Goal: Task Accomplishment & Management: Complete application form

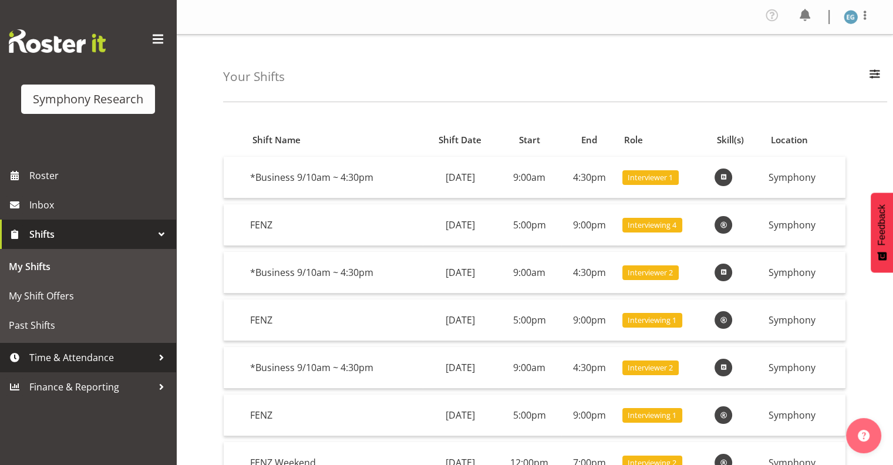
click at [72, 354] on span "Time & Attendance" at bounding box center [90, 358] width 123 height 18
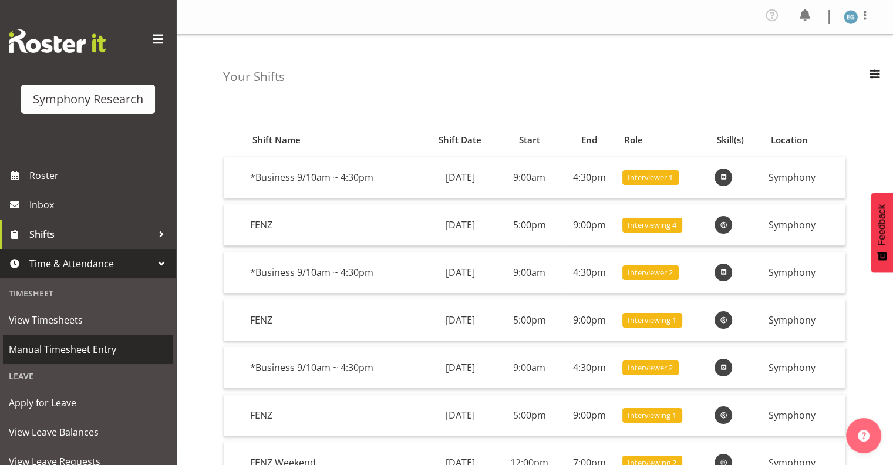
click at [74, 349] on span "Manual Timesheet Entry" at bounding box center [88, 349] width 158 height 18
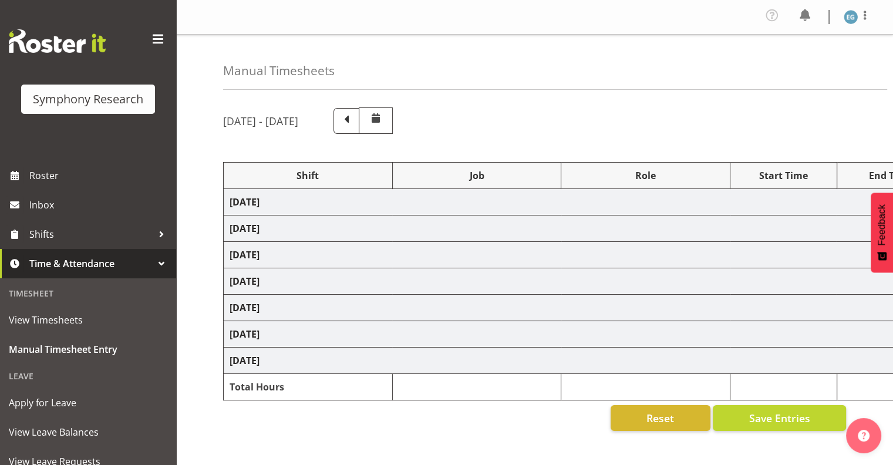
select select "26078"
select select "10549"
select select "26078"
select select "10549"
select select "48116"
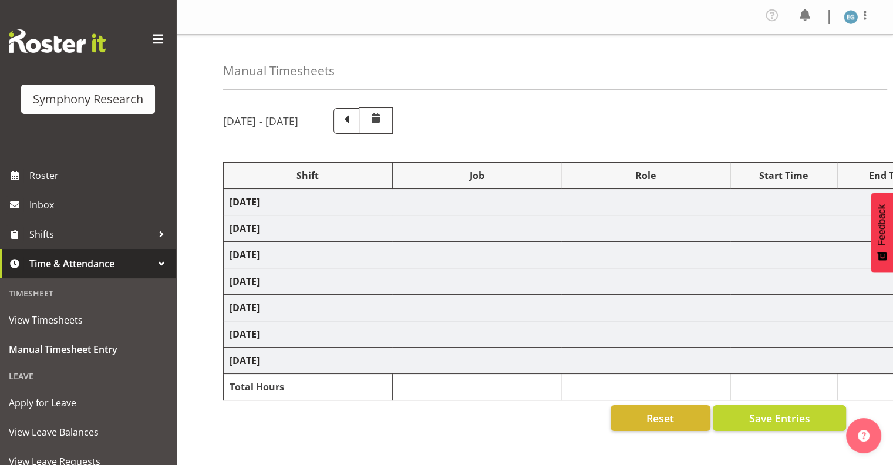
select select "9636"
select select "26078"
select select "9636"
select select "26078"
select select "10549"
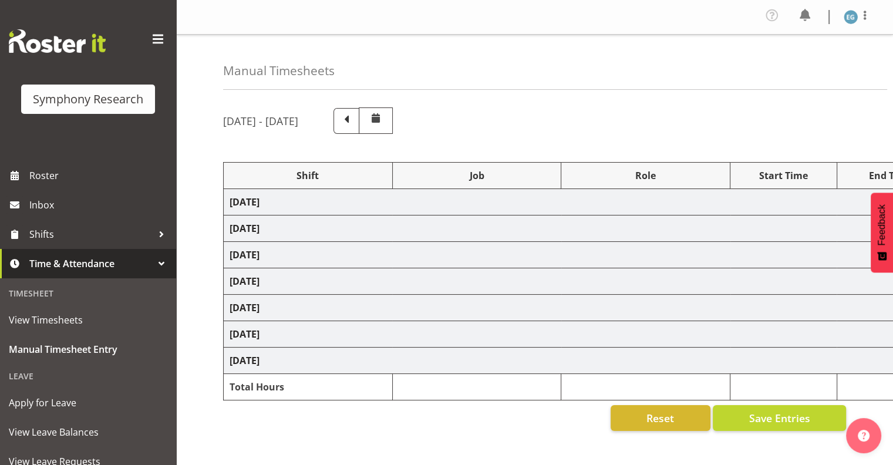
select select "26078"
select select "10549"
select select "26078"
select select "9636"
select select "26078"
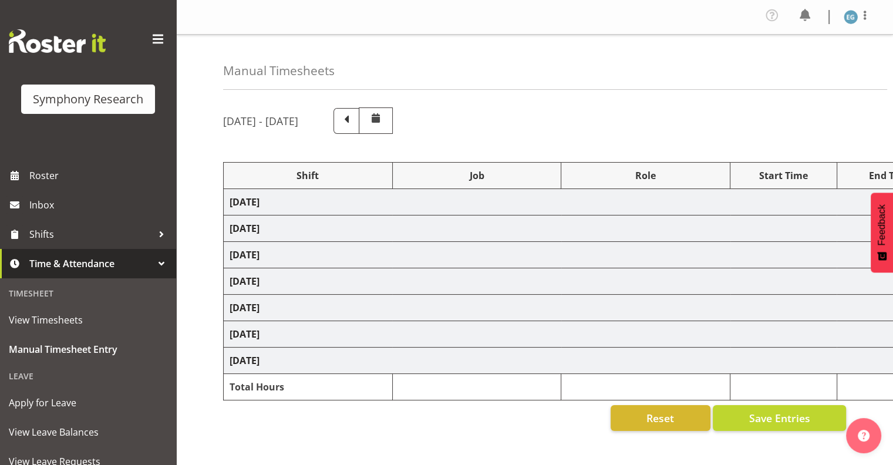
select select "10549"
select select "48116"
select select "9636"
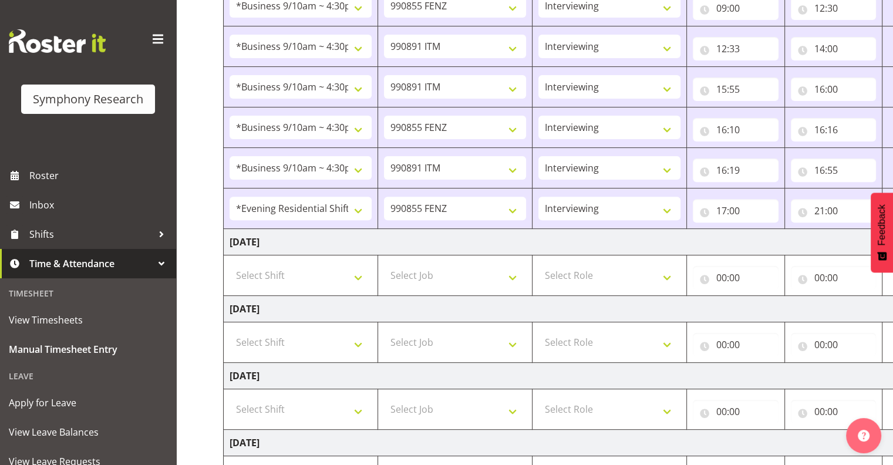
scroll to position [385, 0]
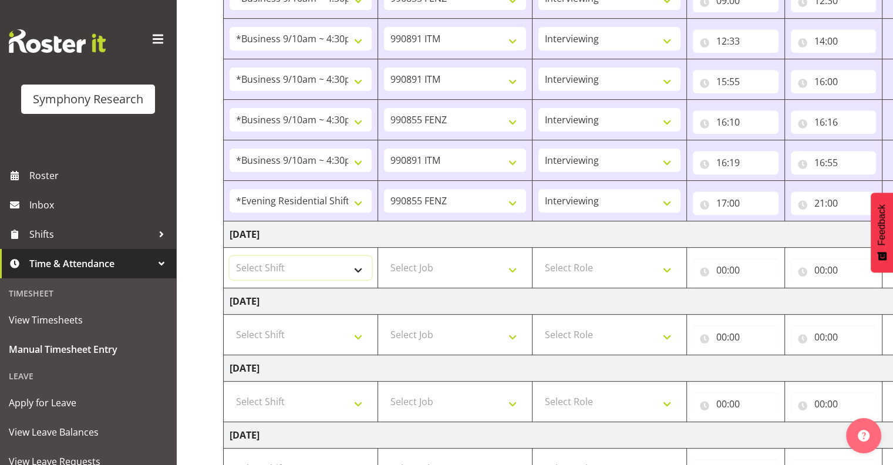
click at [353, 265] on select "Select Shift !!Weekend Residential (Roster IT Shift Label) *Business 9/10am ~ 4…" at bounding box center [300, 267] width 142 height 23
select select "26078"
click at [229, 256] on select "Select Shift !!Weekend Residential (Roster IT Shift Label) *Business 9/10am ~ 4…" at bounding box center [300, 267] width 142 height 23
click at [513, 269] on select "Select Job 550060 IF Admin 553492 World Poll Aus Wave 2 Main 2025 553493 World …" at bounding box center [455, 267] width 142 height 23
click at [478, 266] on select "Select Job 550060 IF Admin 553492 World Poll Aus Wave 2 Main 2025 553493 World …" at bounding box center [455, 267] width 142 height 23
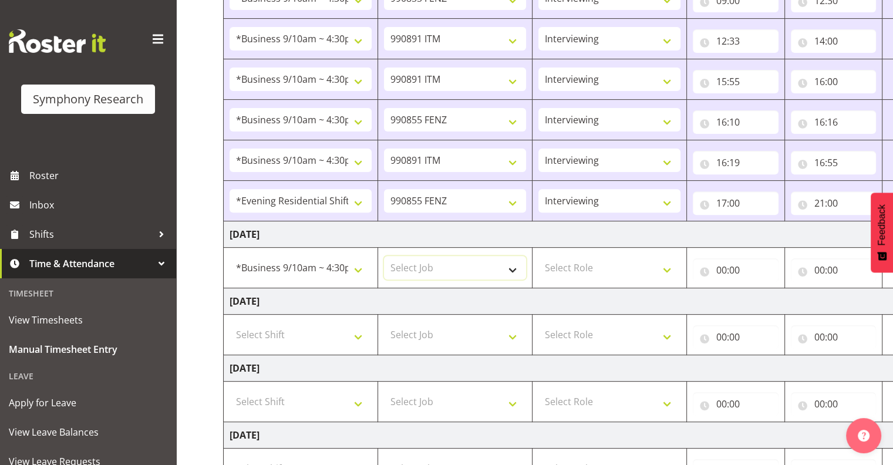
click at [514, 268] on select "Select Job 550060 IF Admin 553492 World Poll Aus Wave 2 Main 2025 553493 World …" at bounding box center [455, 267] width 142 height 23
click at [384, 256] on select "Select Job 550060 IF Admin 553492 World Poll Aus Wave 2 Main 2025 553493 World …" at bounding box center [455, 267] width 142 height 23
click at [512, 268] on select "550060 IF Admin 553492 World Poll Aus Wave 2 Main 2025 553493 World Poll NZ Wav…" at bounding box center [455, 267] width 142 height 23
select select "10549"
click at [384, 256] on select "550060 IF Admin 553492 World Poll Aus Wave 2 Main 2025 553493 World Poll NZ Wav…" at bounding box center [455, 267] width 142 height 23
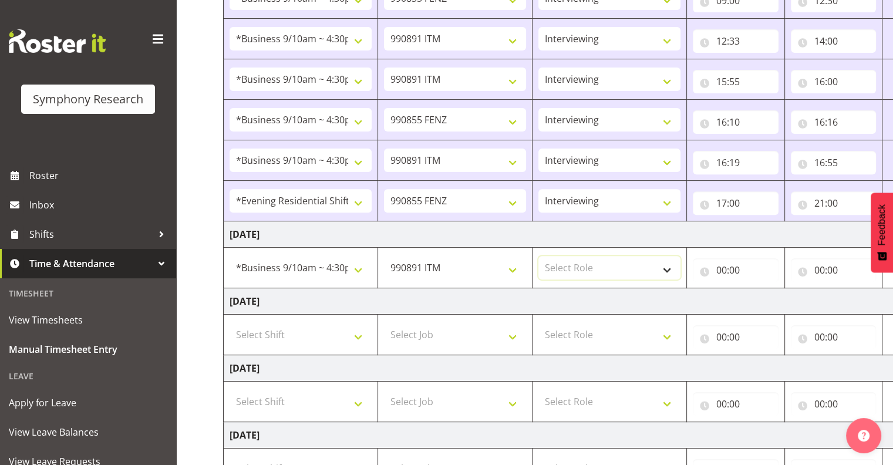
click at [666, 263] on select "Select Role Interviewing Briefing" at bounding box center [609, 267] width 142 height 23
select select "47"
click at [538, 256] on select "Select Role Interviewing Briefing" at bounding box center [609, 267] width 142 height 23
click at [731, 264] on input "00:00" at bounding box center [736, 269] width 86 height 23
click at [766, 296] on select "00 01 02 03 04 05 06 07 08 09 10 11 12 13 14 15 16 17 18 19 20 21 22 23" at bounding box center [772, 300] width 26 height 23
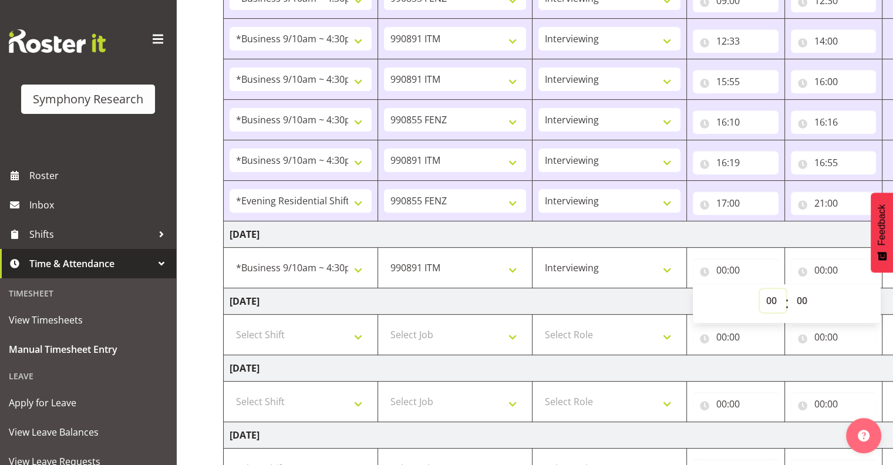
select select "9"
click at [786, 289] on select "00 01 02 03 04 05 06 07 08 09 10 11 12 13 14 15 16 17 18 19 20 21 22 23" at bounding box center [772, 300] width 26 height 23
type input "09:00"
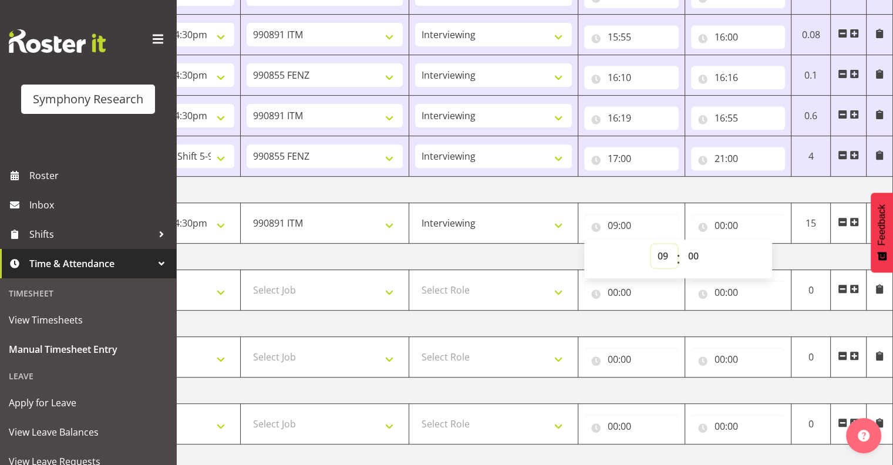
scroll to position [427, 0]
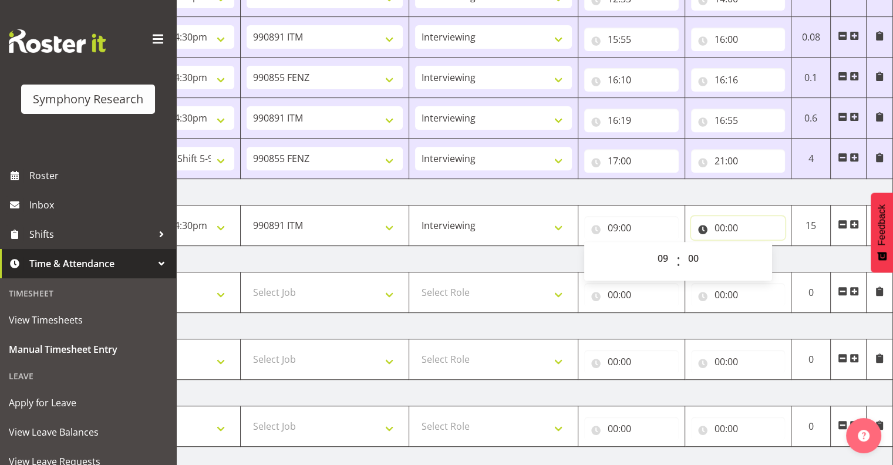
click at [721, 221] on input "00:00" at bounding box center [738, 227] width 94 height 23
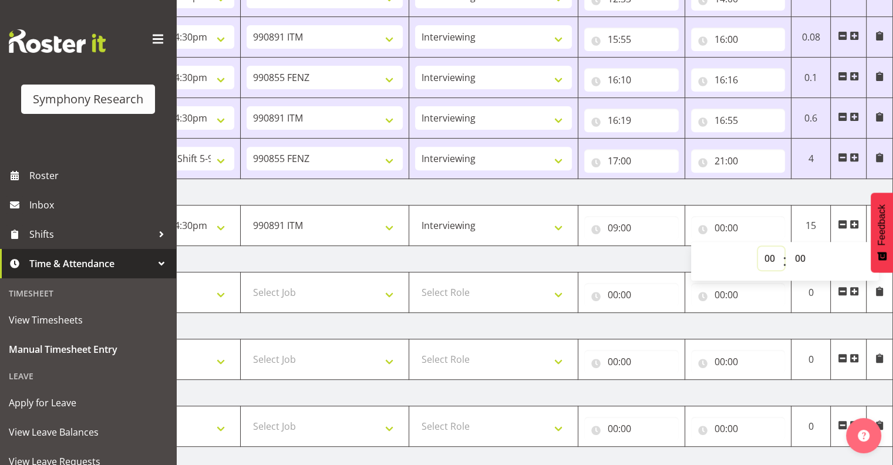
click at [770, 254] on select "00 01 02 03 04 05 06 07 08 09 10 11 12 13 14 15 16 17 18 19 20 21 22 23" at bounding box center [771, 257] width 26 height 23
select select "14"
click at [758, 246] on select "00 01 02 03 04 05 06 07 08 09 10 11 12 13 14 15 16 17 18 19 20 21 22 23" at bounding box center [771, 257] width 26 height 23
type input "14:00"
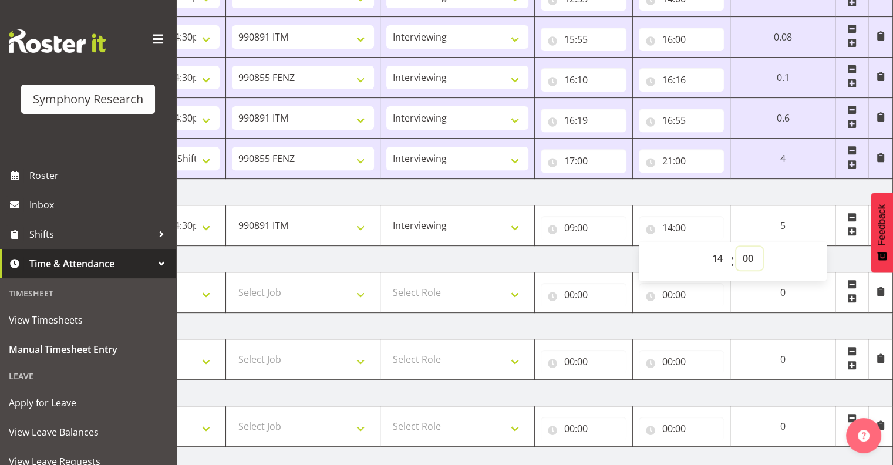
click at [747, 254] on select "00 01 02 03 04 05 06 07 08 09 10 11 12 13 14 15 16 17 18 19 20 21 22 23 24 25 2…" at bounding box center [749, 257] width 26 height 23
select select "30"
click at [736, 246] on select "00 01 02 03 04 05 06 07 08 09 10 11 12 13 14 15 16 17 18 19 20 21 22 23 24 25 2…" at bounding box center [749, 257] width 26 height 23
type input "14:30"
click at [752, 190] on td "[DATE]" at bounding box center [482, 192] width 821 height 26
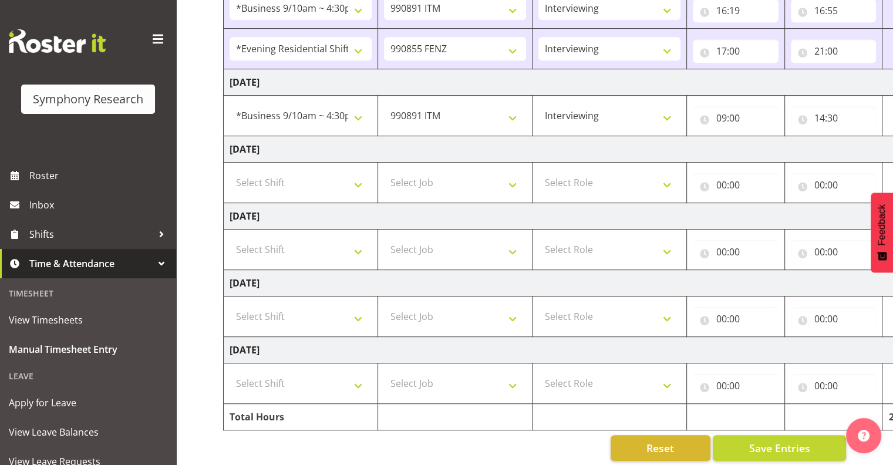
scroll to position [548, 0]
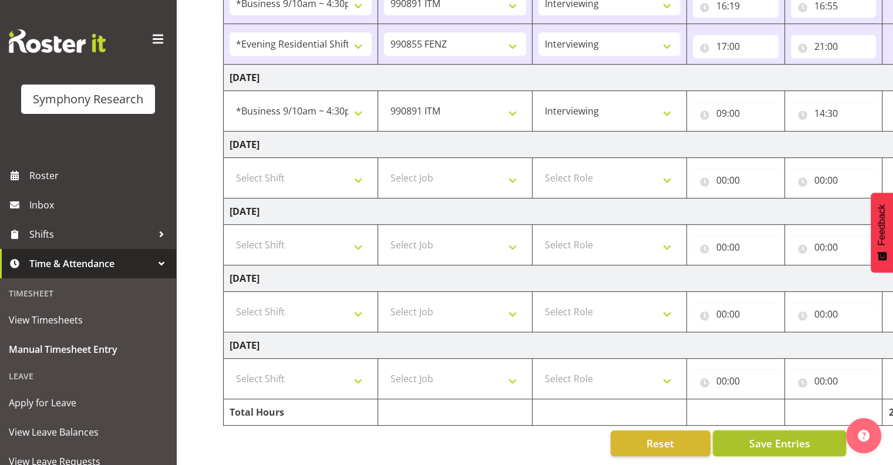
click at [761, 435] on span "Save Entries" at bounding box center [778, 442] width 61 height 15
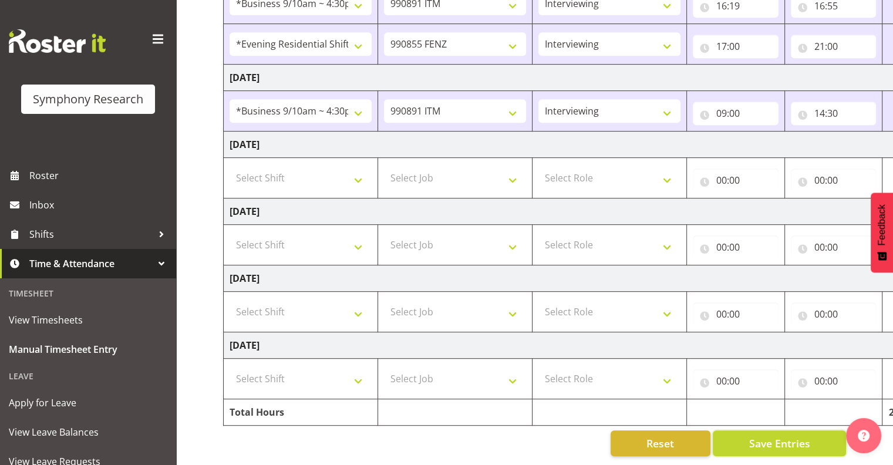
scroll to position [0, 152]
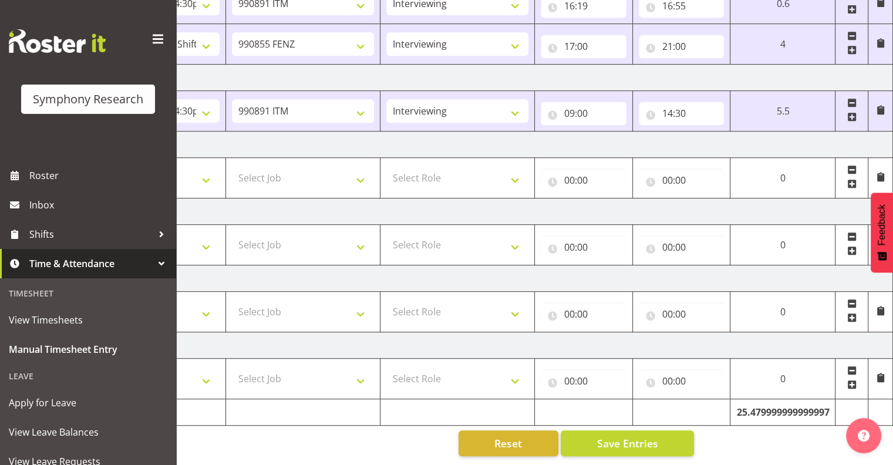
drag, startPoint x: 850, startPoint y: 106, endPoint x: 852, endPoint y: 113, distance: 6.9
click at [851, 112] on span at bounding box center [851, 116] width 9 height 9
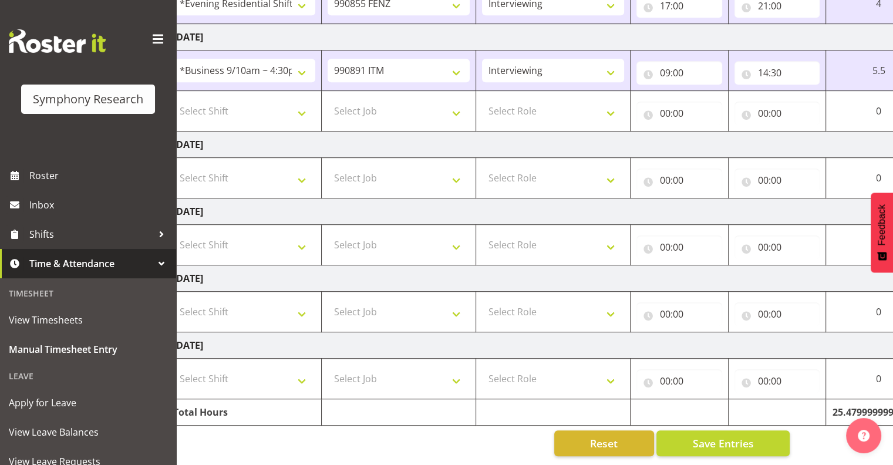
scroll to position [0, 0]
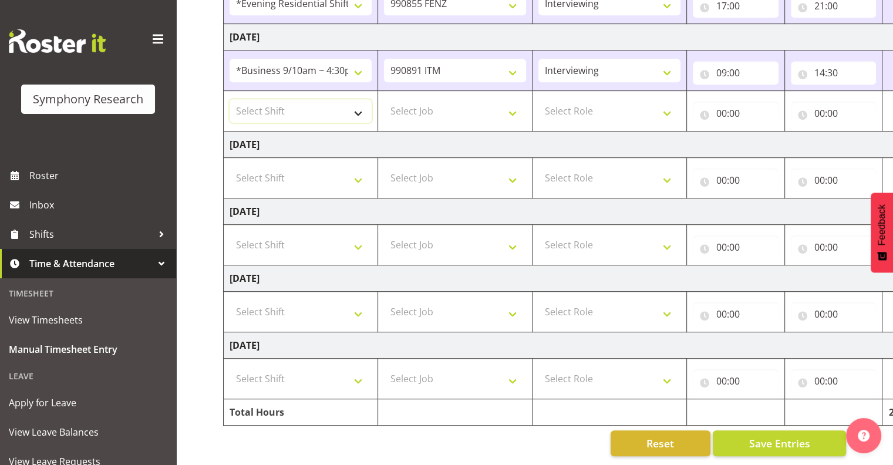
click at [354, 102] on select "Select Shift !!Weekend Residential (Roster IT Shift Label) *Business 9/10am ~ 4…" at bounding box center [300, 110] width 142 height 23
select select "26078"
click at [229, 99] on select "Select Shift !!Weekend Residential (Roster IT Shift Label) *Business 9/10am ~ 4…" at bounding box center [300, 110] width 142 height 23
click at [514, 103] on select "Select Job 550060 IF Admin 553492 World Poll Aus Wave 2 Main 2025 553493 World …" at bounding box center [455, 110] width 142 height 23
click at [384, 99] on select "Select Job 550060 IF Admin 553492 World Poll Aus Wave 2 Main 2025 553493 World …" at bounding box center [455, 110] width 142 height 23
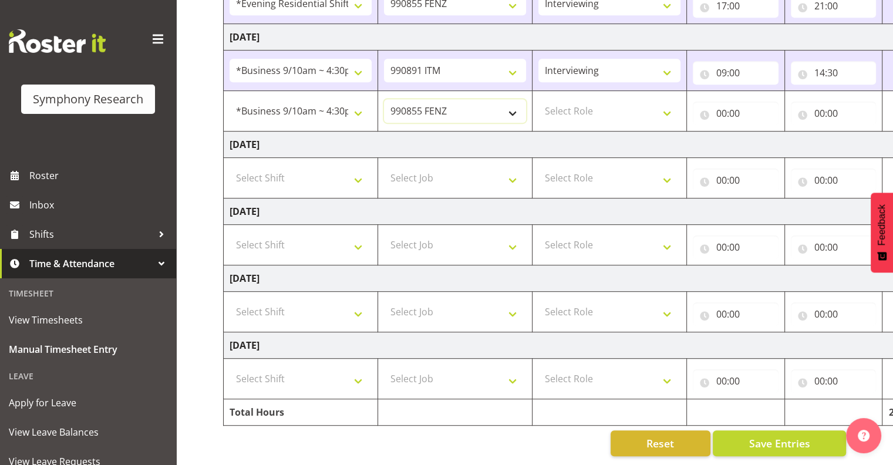
click at [512, 103] on select "550060 IF Admin 553492 World Poll Aus Wave 2 Main 2025 553493 World Poll NZ Wav…" at bounding box center [455, 110] width 142 height 23
select select "10549"
click at [384, 99] on select "550060 IF Admin 553492 World Poll Aus Wave 2 Main 2025 553493 World Poll NZ Wav…" at bounding box center [455, 110] width 142 height 23
click at [664, 103] on select "Select Role Interviewing Briefing" at bounding box center [609, 110] width 142 height 23
select select "47"
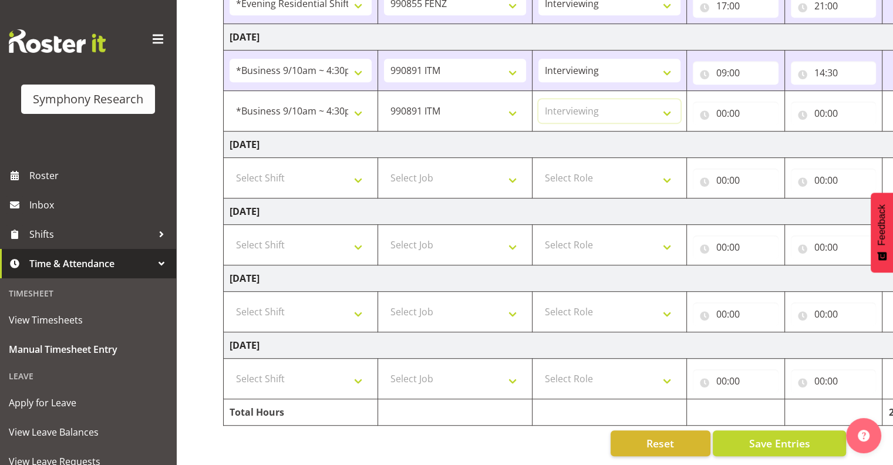
click at [538, 99] on select "Select Role Interviewing Briefing" at bounding box center [609, 110] width 142 height 23
click at [733, 102] on input "00:00" at bounding box center [736, 113] width 86 height 23
click at [772, 132] on select "00 01 02 03 04 05 06 07 08 09 10 11 12 13 14 15 16 17 18 19 20 21 22 23" at bounding box center [772, 143] width 26 height 23
select select "15"
click at [786, 132] on select "00 01 02 03 04 05 06 07 08 09 10 11 12 13 14 15 16 17 18 19 20 21 22 23" at bounding box center [772, 143] width 26 height 23
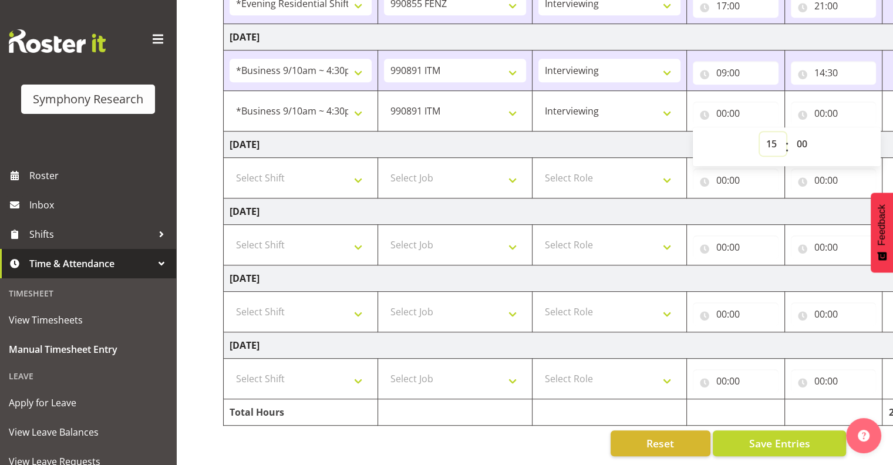
type input "15:00"
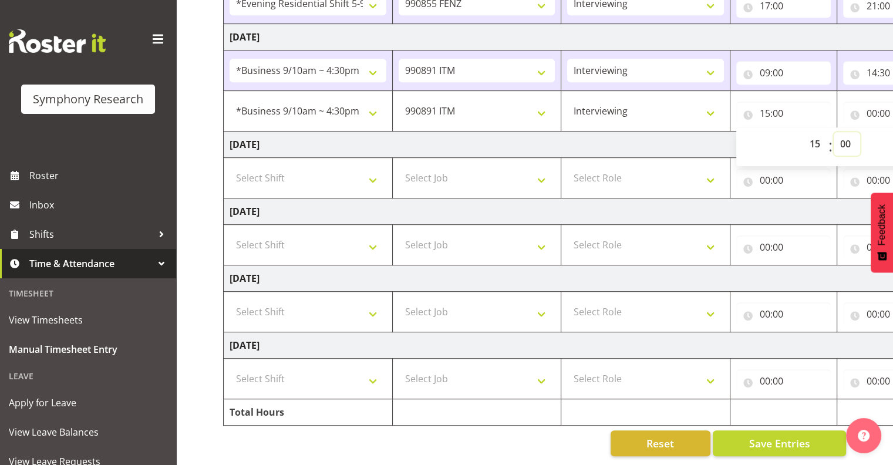
click at [850, 134] on select "00 01 02 03 04 05 06 07 08 09 10 11 12 13 14 15 16 17 18 19 20 21 22 23 24 25 2…" at bounding box center [846, 143] width 26 height 23
click at [846, 133] on select "00 01 02 03 04 05 06 07 08 09 10 11 12 13 14 15 16 17 18 19 20 21 22 23 24 25 2…" at bounding box center [846, 143] width 26 height 23
click at [843, 132] on select "00 01 02 03 04 05 06 07 08 09 10 11 12 13 14 15 16 17 18 19 20 21 22 23 24 25 2…" at bounding box center [846, 143] width 26 height 23
select select "50"
click at [833, 132] on select "00 01 02 03 04 05 06 07 08 09 10 11 12 13 14 15 16 17 18 19 20 21 22 23 24 25 2…" at bounding box center [846, 143] width 26 height 23
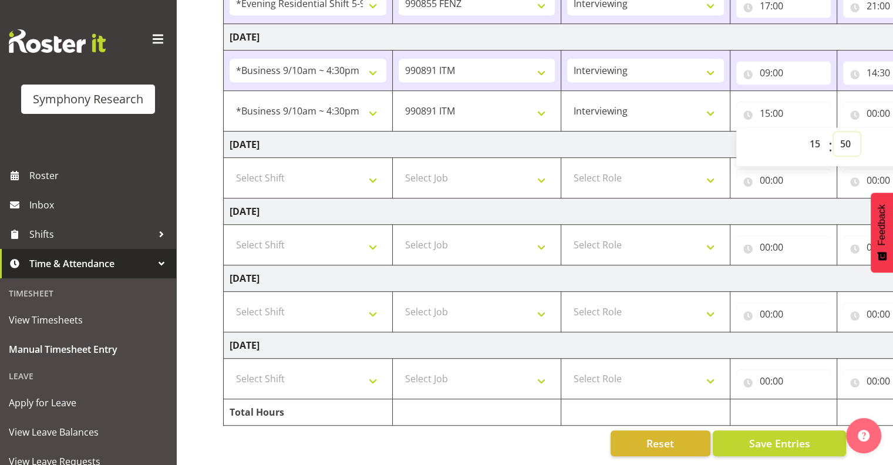
type input "15:50"
click at [791, 104] on input "15:50" at bounding box center [783, 113] width 94 height 23
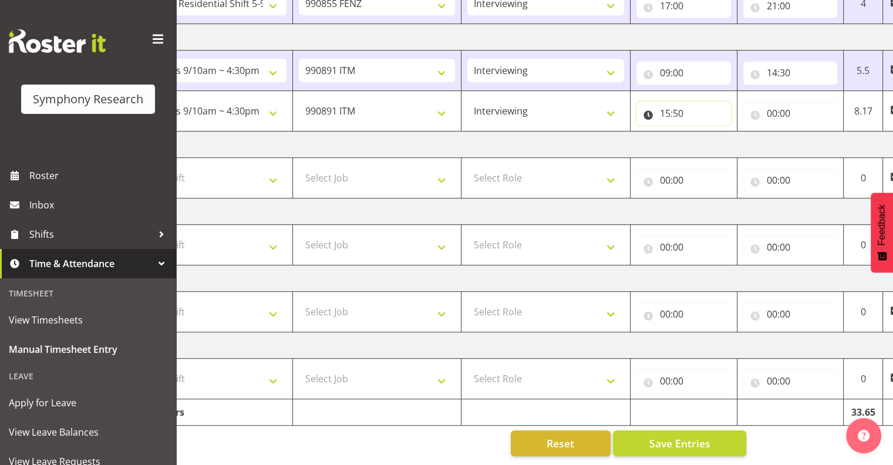
scroll to position [0, 152]
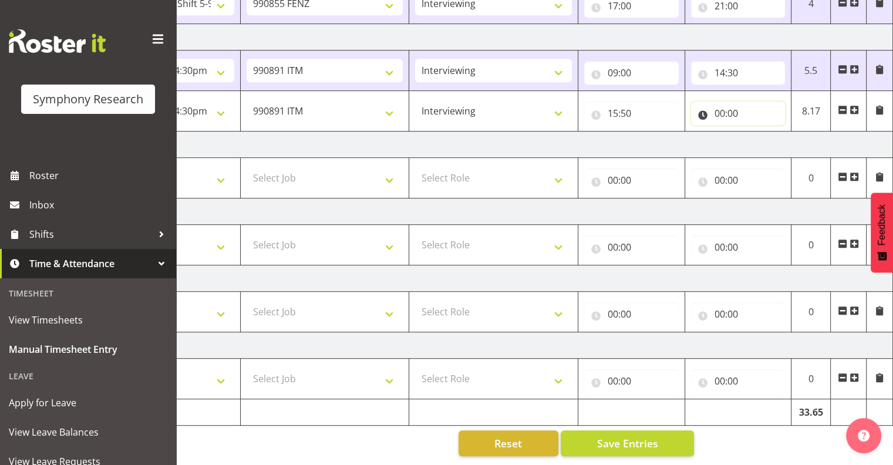
click at [739, 102] on input "00:00" at bounding box center [738, 113] width 94 height 23
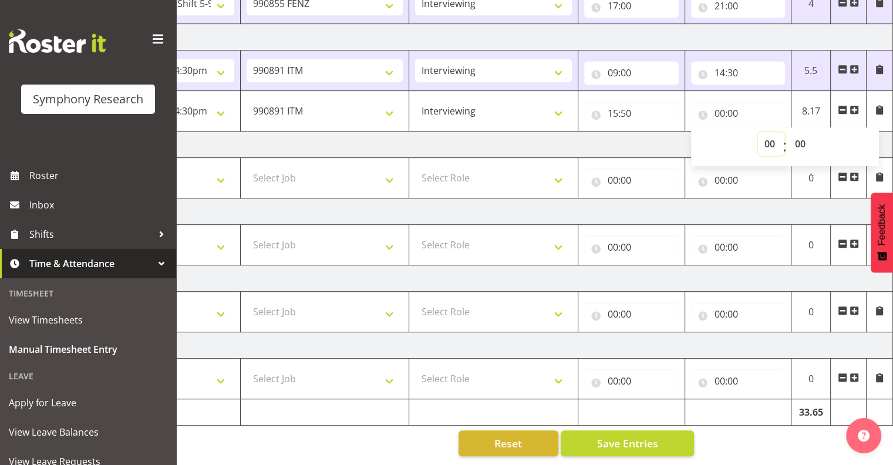
click at [765, 136] on select "00 01 02 03 04 05 06 07 08 09 10 11 12 13 14 15 16 17 18 19 20 21 22 23" at bounding box center [771, 143] width 26 height 23
select select "16"
click at [758, 132] on select "00 01 02 03 04 05 06 07 08 09 10 11 12 13 14 15 16 17 18 19 20 21 22 23" at bounding box center [771, 143] width 26 height 23
type input "16:00"
click at [799, 133] on select "00 01 02 03 04 05 06 07 08 09 10 11 12 13 14 15 16 17 18 19 20 21 22 23 24 25 2…" at bounding box center [801, 143] width 26 height 23
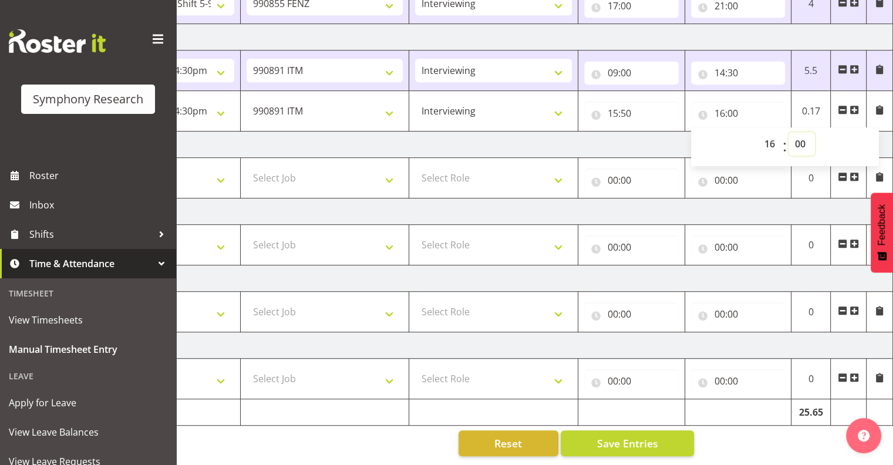
select select "44"
click at [788, 132] on select "00 01 02 03 04 05 06 07 08 09 10 11 12 13 14 15 16 17 18 19 20 21 22 23 24 25 2…" at bounding box center [801, 143] width 26 height 23
type input "16:44"
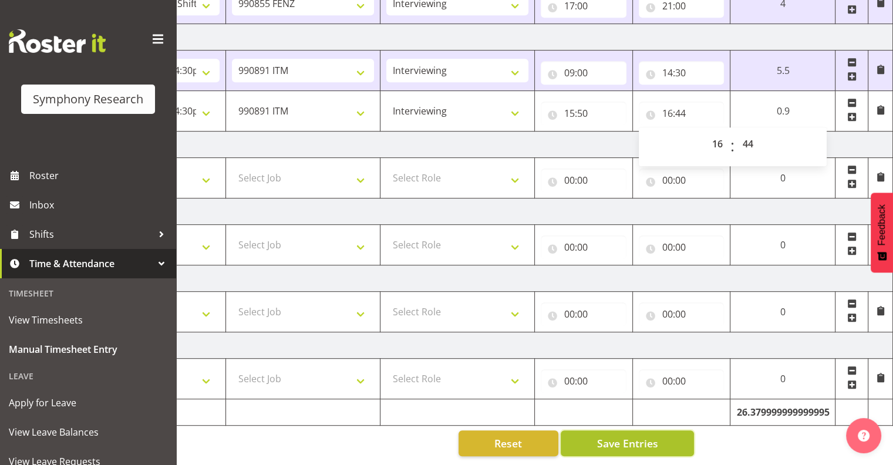
click at [653, 435] on span "Save Entries" at bounding box center [626, 442] width 61 height 15
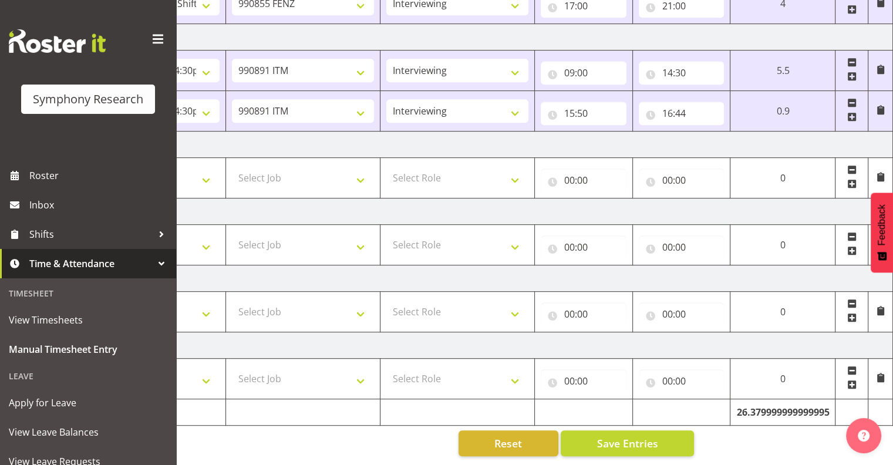
click at [850, 112] on span at bounding box center [851, 116] width 9 height 9
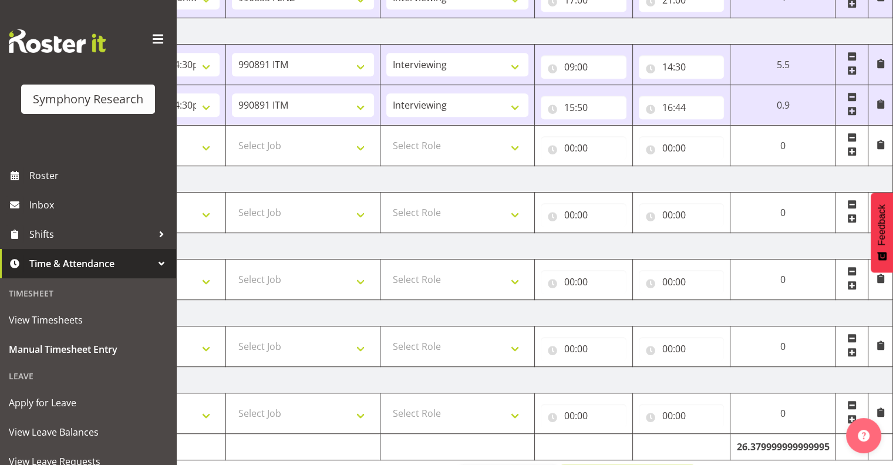
drag, startPoint x: 676, startPoint y: 461, endPoint x: 487, endPoint y: 437, distance: 191.2
click at [482, 439] on div "[DATE] - [DATE] Shift Job Role Start Time End Time Total [DATE] !!Weekend Resid…" at bounding box center [406, 5] width 670 height 989
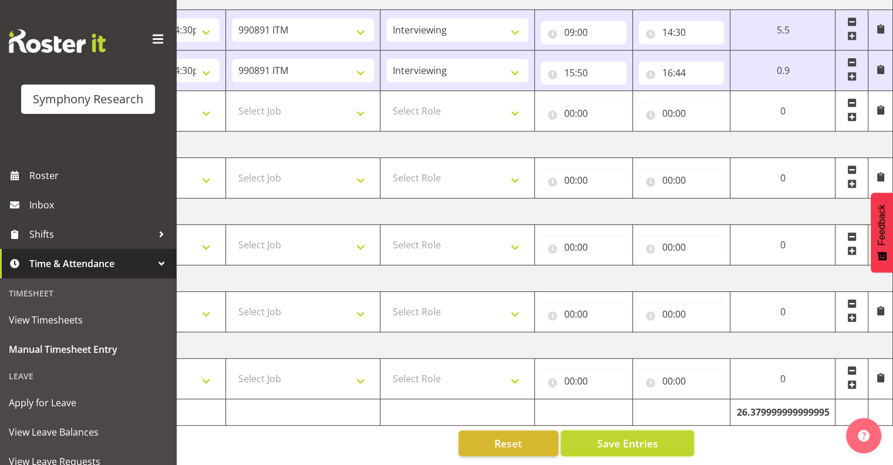
scroll to position [0, 0]
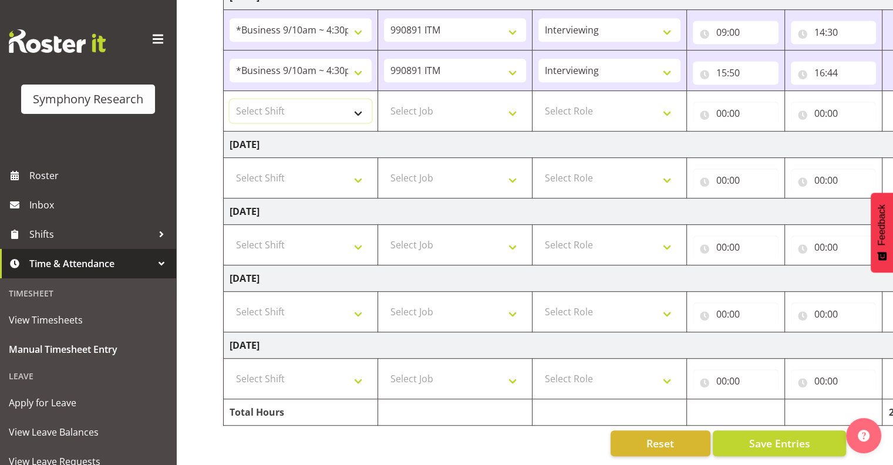
click at [359, 103] on select "Select Shift !!Weekend Residential (Roster IT Shift Label) *Business 9/10am ~ 4…" at bounding box center [300, 110] width 142 height 23
click at [229, 99] on select "Select Shift !!Weekend Residential (Roster IT Shift Label) *Business 9/10am ~ 4…" at bounding box center [300, 110] width 142 height 23
click at [512, 101] on select "Select Job 550060 IF Admin 553492 World Poll Aus Wave 2 Main 2025 553493 World …" at bounding box center [455, 110] width 142 height 23
click at [359, 102] on select "!!Weekend Residential (Roster IT Shift Label) *Business 9/10am ~ 4:30pm *Busine…" at bounding box center [300, 110] width 142 height 23
select select "48116"
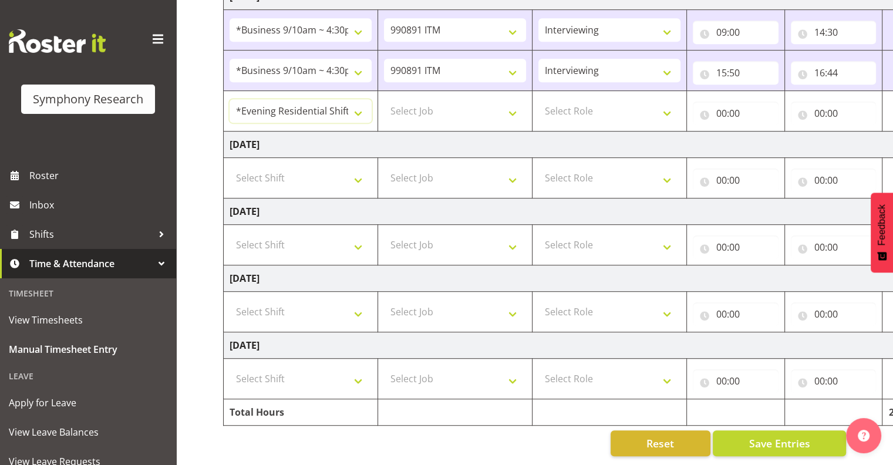
click at [229, 99] on select "!!Weekend Residential (Roster IT Shift Label) *Business 9/10am ~ 4:30pm *Busine…" at bounding box center [300, 110] width 142 height 23
click at [513, 103] on select "Select Job 550060 IF Admin 553492 World Poll Aus Wave 2 Main 2025 553493 World …" at bounding box center [455, 110] width 142 height 23
select select "9636"
click at [384, 99] on select "Select Job 550060 IF Admin 553492 World Poll Aus Wave 2 Main 2025 553493 World …" at bounding box center [455, 110] width 142 height 23
click at [666, 103] on select "Select Role Interviewing Briefing" at bounding box center [609, 110] width 142 height 23
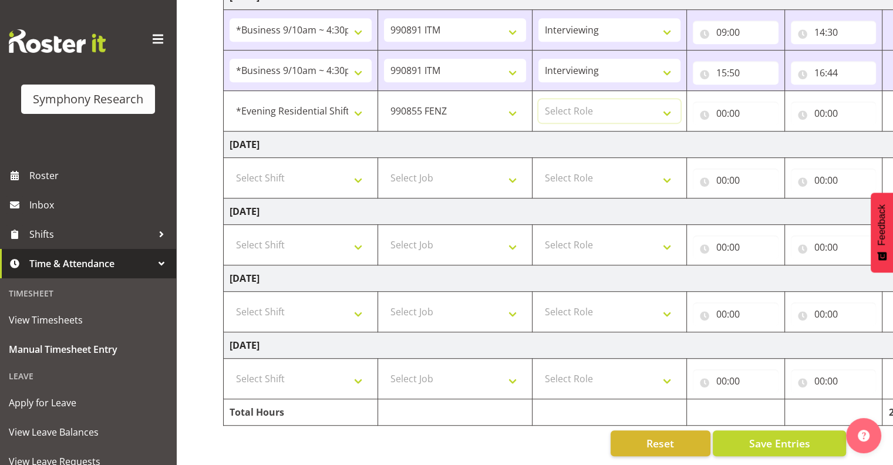
select select "47"
click at [538, 99] on select "Select Role Interviewing Briefing" at bounding box center [609, 110] width 142 height 23
click at [735, 102] on input "00:00" at bounding box center [736, 113] width 86 height 23
click at [765, 134] on select "00 01 02 03 04 05 06 07 08 09 10 11 12 13 14 15 16 17 18 19 20 21 22 23" at bounding box center [772, 143] width 26 height 23
select select "17"
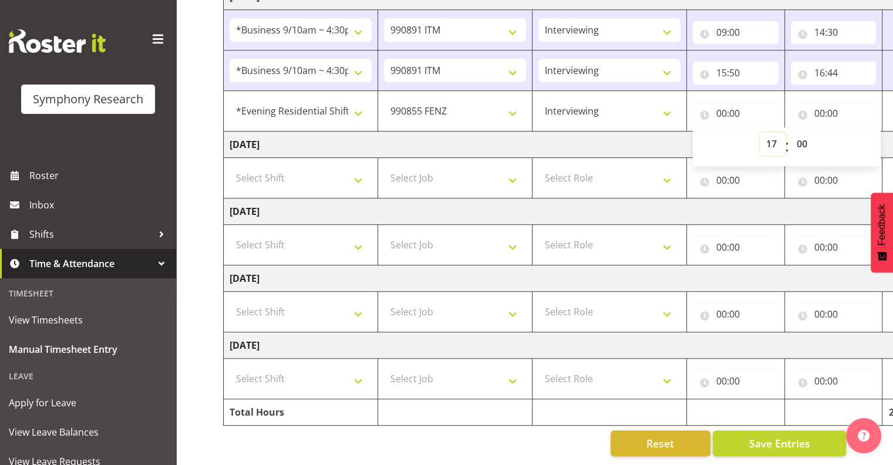
click at [759, 132] on select "00 01 02 03 04 05 06 07 08 09 10 11 12 13 14 15 16 17 18 19 20 21 22 23" at bounding box center [772, 143] width 26 height 23
type input "17:00"
click at [826, 102] on input "00:00" at bounding box center [834, 113] width 86 height 23
click at [827, 103] on input "00:00" at bounding box center [834, 113] width 86 height 23
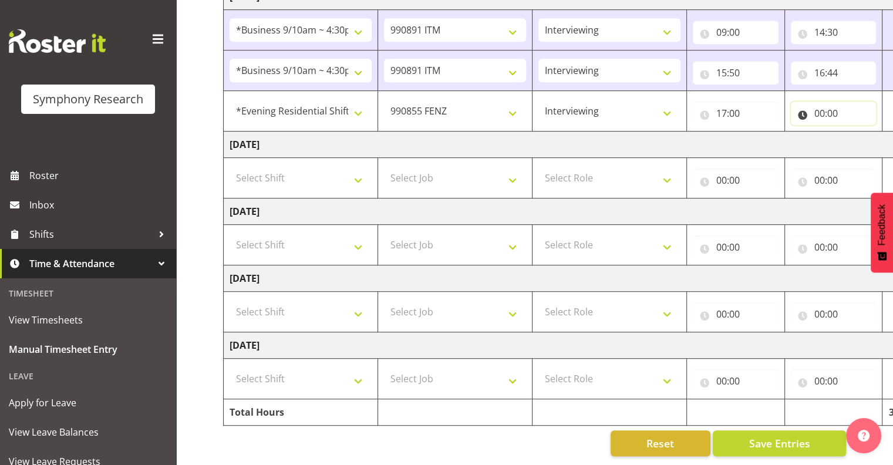
click at [813, 104] on input "00:00" at bounding box center [834, 113] width 86 height 23
click at [865, 132] on select "00 01 02 03 04 05 06 07 08 09 10 11 12 13 14 15 16 17 18 19 20 21 22 23" at bounding box center [870, 143] width 26 height 23
select select "21"
click at [857, 132] on select "00 01 02 03 04 05 06 07 08 09 10 11 12 13 14 15 16 17 18 19 20 21 22 23" at bounding box center [870, 143] width 26 height 23
type input "21:00"
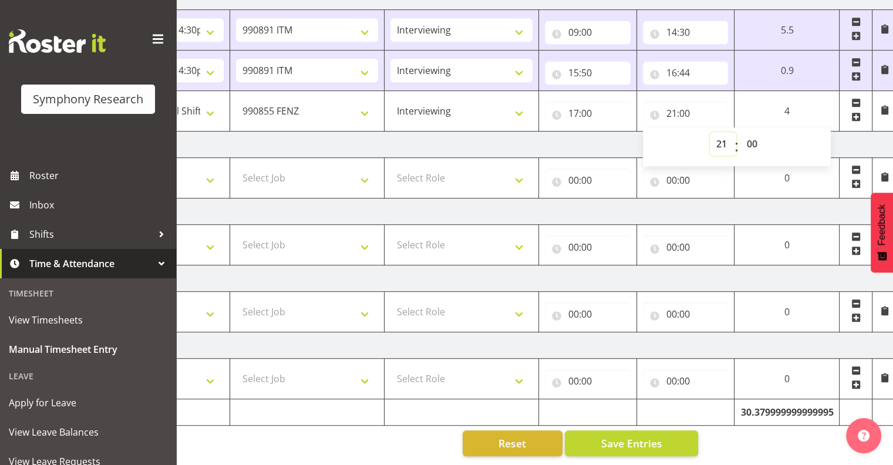
scroll to position [0, 152]
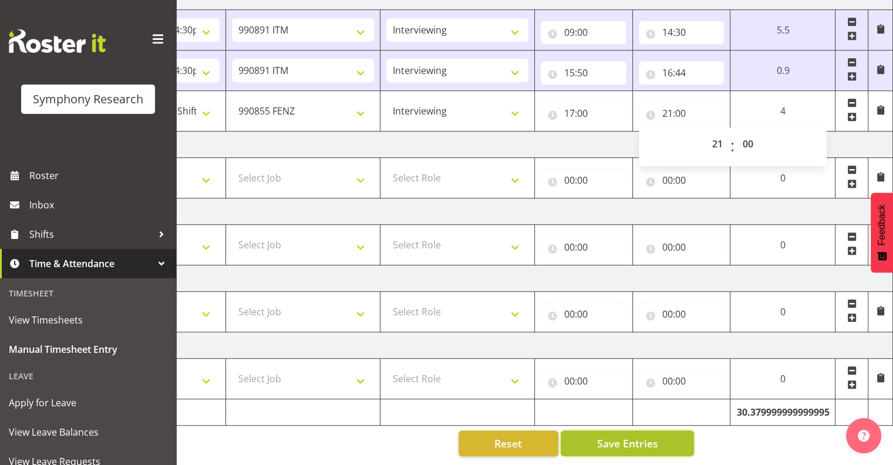
click at [622, 435] on span "Save Entries" at bounding box center [626, 442] width 61 height 15
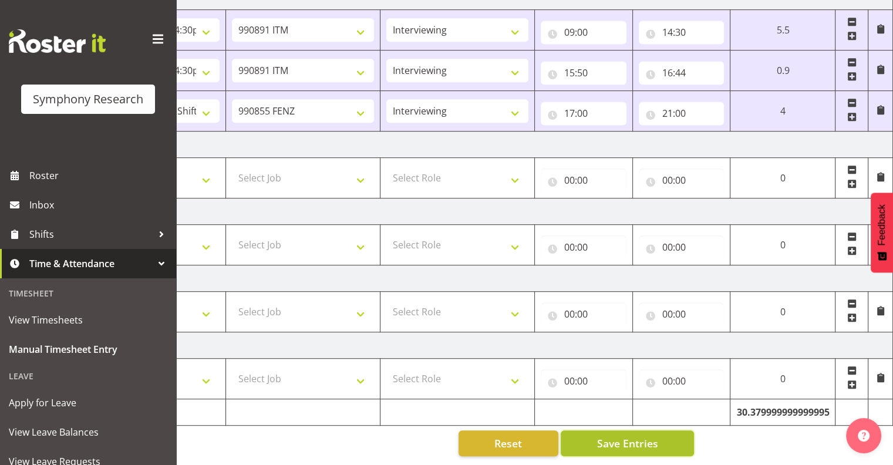
click at [630, 435] on span "Save Entries" at bounding box center [626, 442] width 61 height 15
click at [634, 435] on span "Save Entries" at bounding box center [626, 442] width 61 height 15
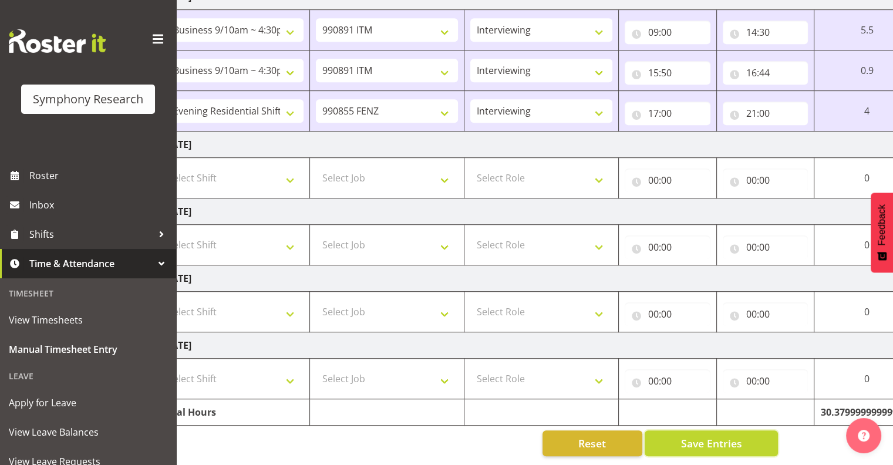
scroll to position [0, 0]
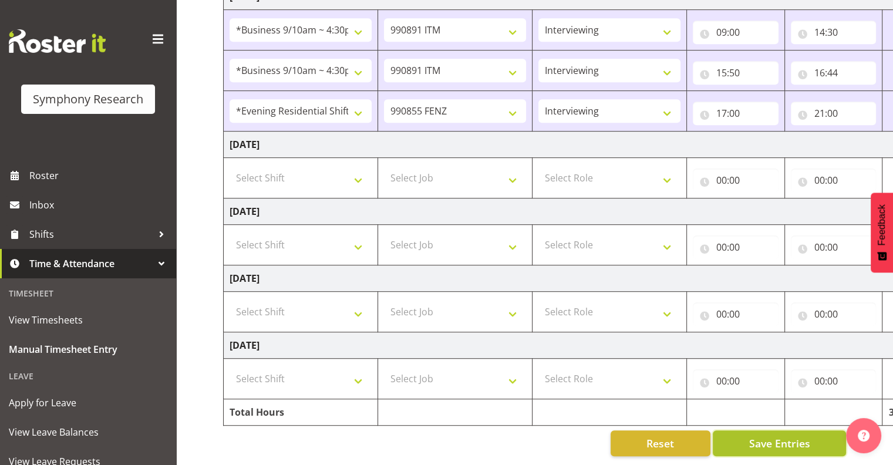
click at [781, 435] on span "Save Entries" at bounding box center [778, 442] width 61 height 15
click at [762, 435] on span "Save Entries" at bounding box center [778, 442] width 61 height 15
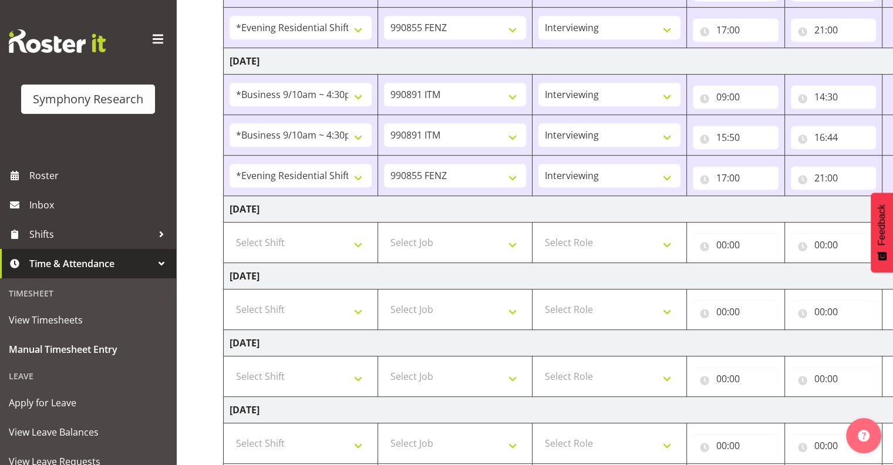
scroll to position [629, 0]
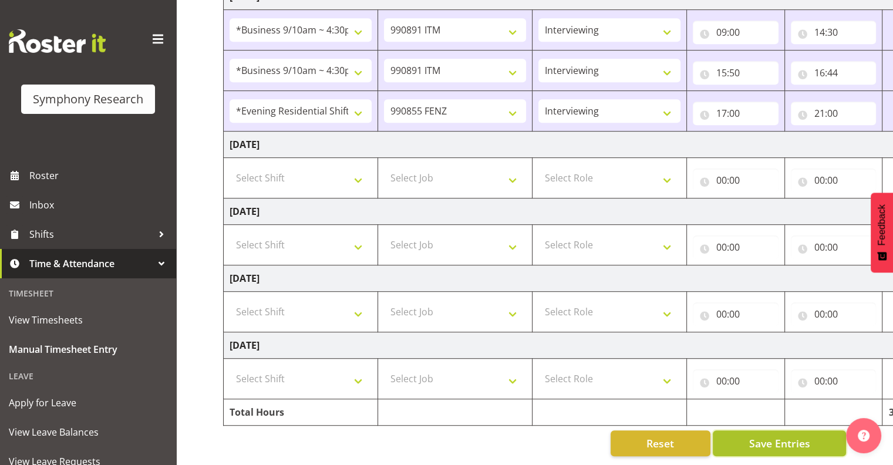
click at [758, 437] on span "Save Entries" at bounding box center [778, 442] width 61 height 15
